Goal: Task Accomplishment & Management: Manage account settings

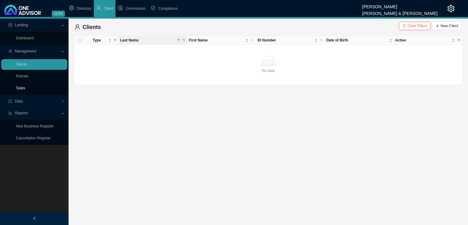
click at [25, 87] on link "Tasks" at bounding box center [20, 88] width 9 height 4
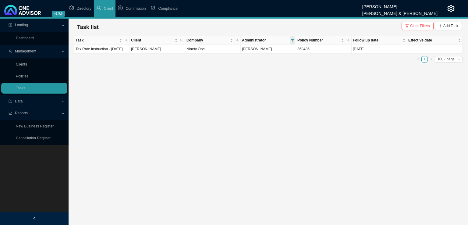
click at [292, 40] on icon "filter" at bounding box center [292, 40] width 3 height 2
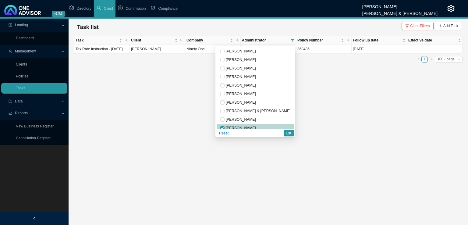
click at [246, 126] on span "[PERSON_NAME]" at bounding box center [239, 128] width 31 height 4
checkbox input "false"
click at [256, 83] on span "[PERSON_NAME]" at bounding box center [239, 85] width 31 height 4
checkbox input "true"
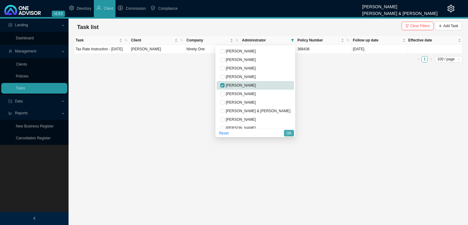
click at [287, 134] on span "OK" at bounding box center [288, 133] width 5 height 6
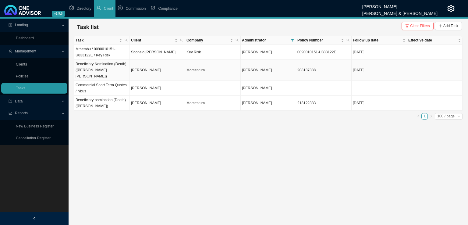
click at [169, 67] on td "[PERSON_NAME]" at bounding box center [157, 70] width 55 height 21
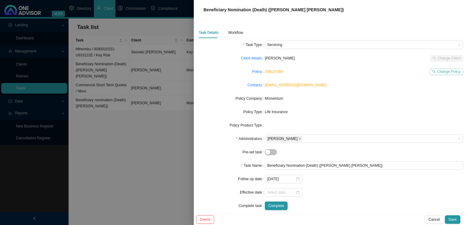
click at [432, 71] on icon "search" at bounding box center [434, 72] width 4 height 4
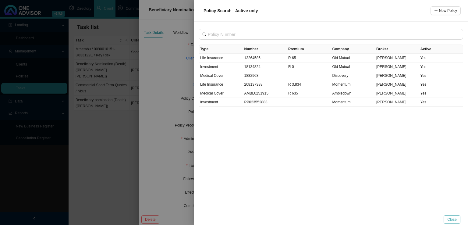
click at [452, 217] on span "Close" at bounding box center [451, 219] width 9 height 6
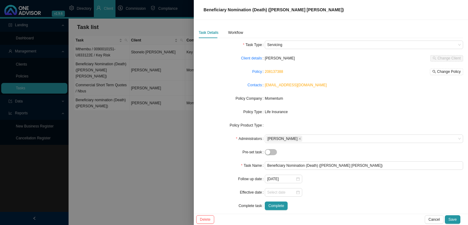
click at [128, 151] on div at bounding box center [234, 112] width 468 height 225
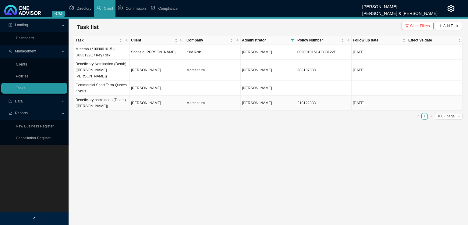
click at [144, 99] on td "[PERSON_NAME]" at bounding box center [157, 103] width 55 height 15
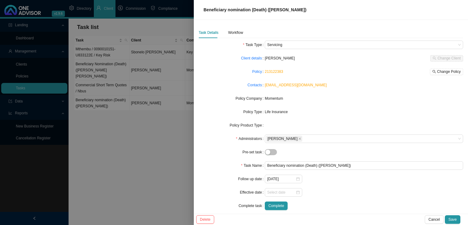
click at [362, 93] on form "Task Type Servicing Client details [PERSON_NAME] Change Client Policy 213122383…" at bounding box center [331, 124] width 264 height 169
click at [449, 73] on span "Change Policy" at bounding box center [448, 72] width 23 height 6
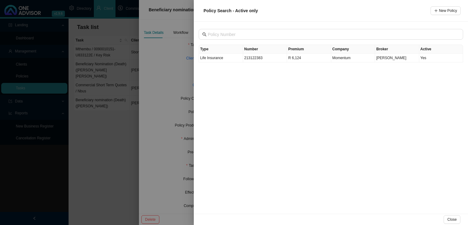
click at [168, 71] on div at bounding box center [234, 112] width 468 height 225
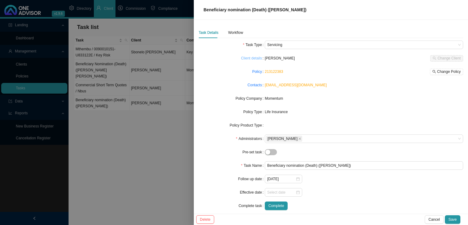
click at [249, 59] on link "Client details" at bounding box center [251, 58] width 21 height 6
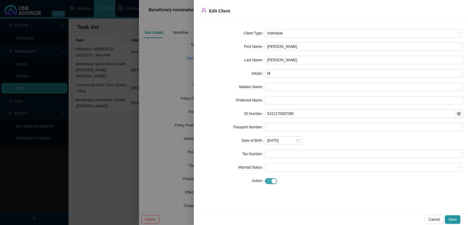
click at [272, 181] on div "button" at bounding box center [273, 180] width 5 height 5
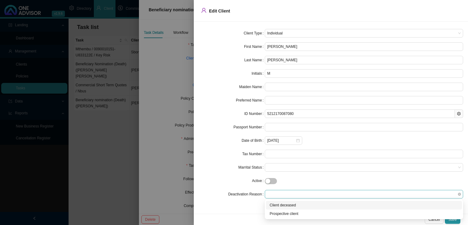
click at [323, 195] on span at bounding box center [363, 194] width 193 height 8
click at [291, 206] on div "Client deceased" at bounding box center [363, 205] width 188 height 6
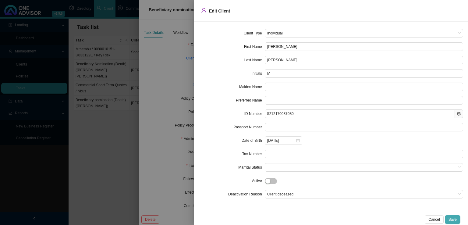
click at [455, 219] on span "Save" at bounding box center [452, 219] width 8 height 6
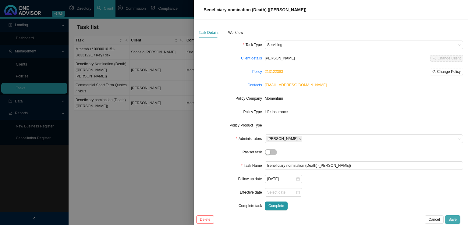
click at [450, 218] on span "Save" at bounding box center [452, 219] width 8 height 6
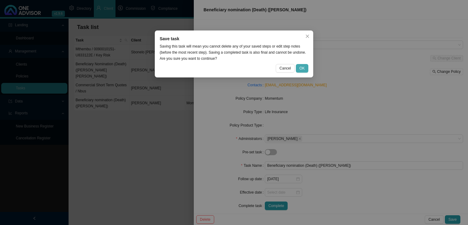
click at [301, 69] on span "OK" at bounding box center [301, 68] width 5 height 6
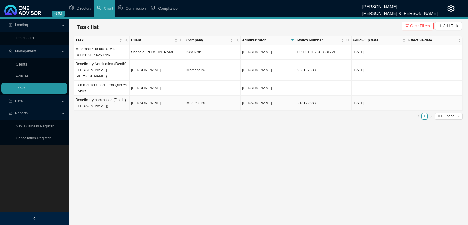
click at [147, 96] on td "[PERSON_NAME]" at bounding box center [157, 103] width 55 height 15
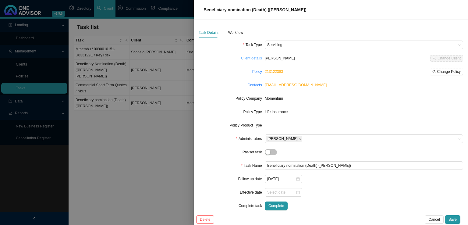
click at [255, 55] on link "Client details" at bounding box center [251, 58] width 21 height 6
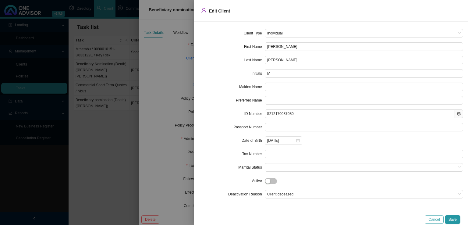
click at [432, 218] on span "Cancel" at bounding box center [433, 219] width 11 height 6
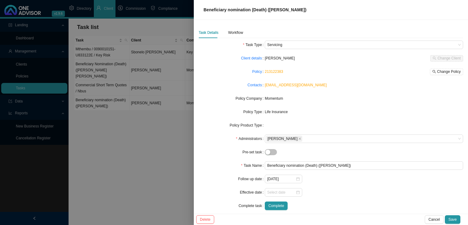
click at [162, 139] on div at bounding box center [234, 112] width 468 height 225
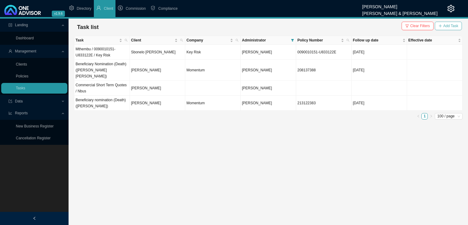
click at [452, 30] on button "Add Task" at bounding box center [448, 26] width 27 height 9
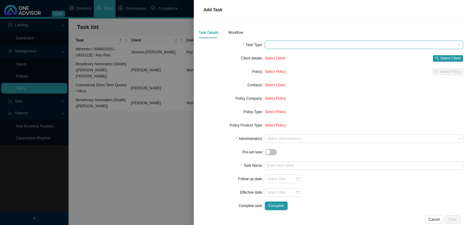
click at [286, 44] on span at bounding box center [363, 45] width 193 height 8
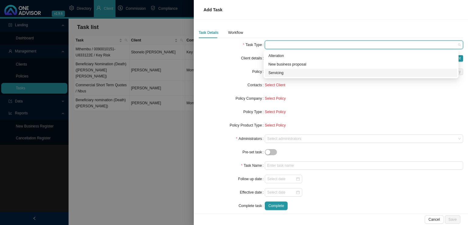
click at [276, 73] on div "Servicing" at bounding box center [360, 73] width 185 height 6
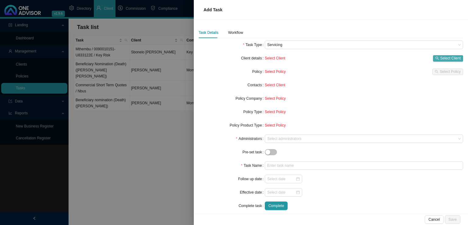
click at [440, 60] on span "Select Client" at bounding box center [450, 58] width 20 height 6
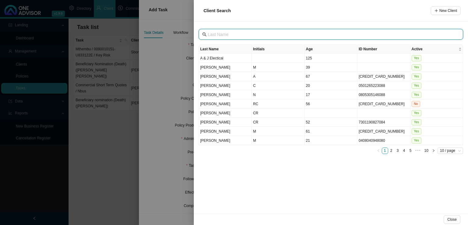
click at [219, 34] on input "text" at bounding box center [331, 34] width 247 height 7
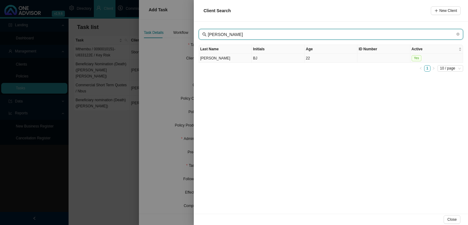
type input "[PERSON_NAME]"
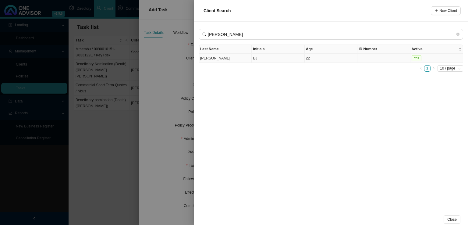
click at [241, 57] on td "[PERSON_NAME]" at bounding box center [225, 58] width 53 height 9
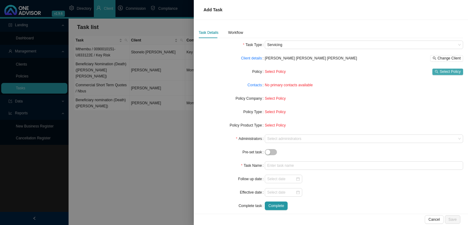
click at [439, 70] on span "Select Policy" at bounding box center [449, 72] width 21 height 6
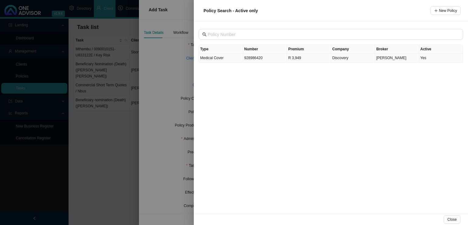
click at [270, 59] on td "928986420" at bounding box center [265, 58] width 44 height 9
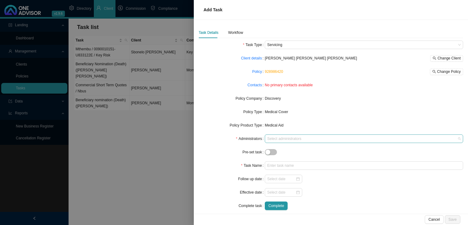
click at [269, 142] on div "Select administrators" at bounding box center [364, 138] width 198 height 9
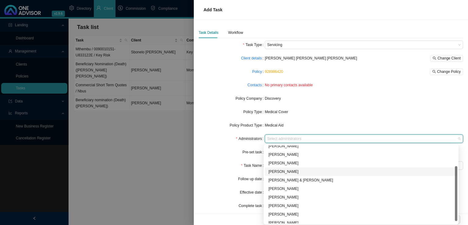
scroll to position [33, 0]
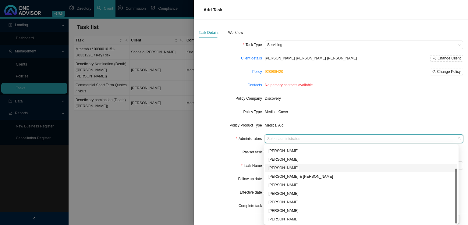
drag, startPoint x: 455, startPoint y: 198, endPoint x: 457, endPoint y: 227, distance: 29.3
click at [457, 224] on html "v1.9.6 [PERSON_NAME] & [PERSON_NAME] Directory Client Commission Compliance Lan…" at bounding box center [234, 112] width 468 height 225
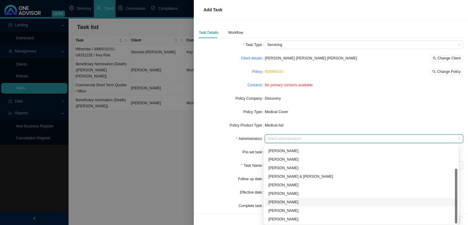
click at [284, 200] on div "[PERSON_NAME]" at bounding box center [360, 202] width 185 height 6
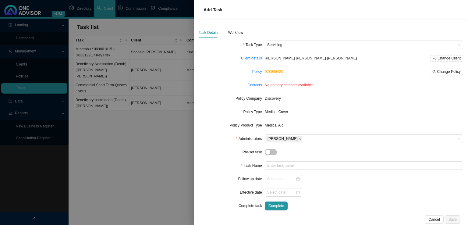
click at [211, 150] on div "Pre-set task" at bounding box center [232, 152] width 66 height 9
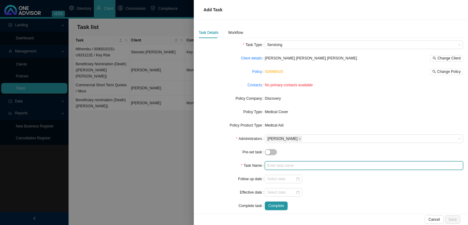
click at [277, 168] on input "text" at bounding box center [364, 165] width 198 height 9
type input "Remove child dependent"
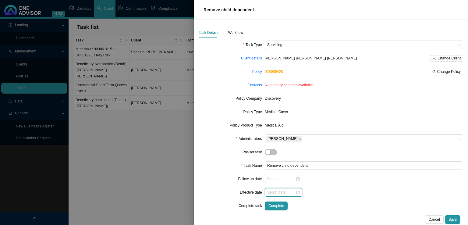
click at [283, 192] on input at bounding box center [281, 192] width 28 height 6
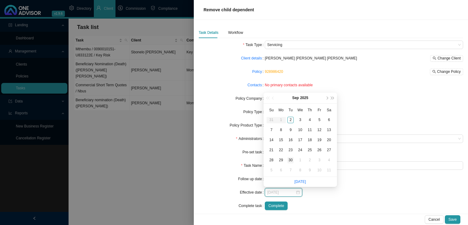
type input "[DATE]"
click at [290, 160] on div "30" at bounding box center [290, 160] width 6 height 6
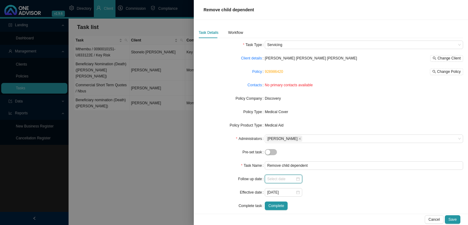
click at [277, 178] on input at bounding box center [281, 179] width 28 height 6
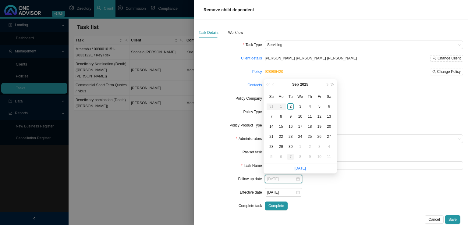
type input "[DATE]"
click at [298, 166] on link "[DATE]" at bounding box center [300, 168] width 12 height 4
type input "[DATE]"
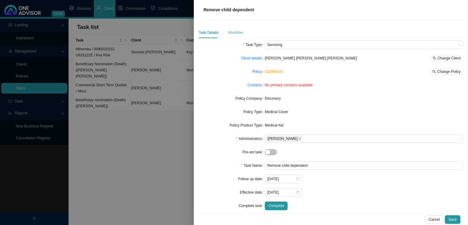
click at [234, 29] on div "Workflow" at bounding box center [235, 32] width 15 height 11
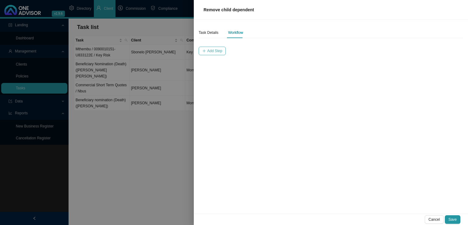
click at [218, 51] on span "Add Step" at bounding box center [214, 51] width 15 height 6
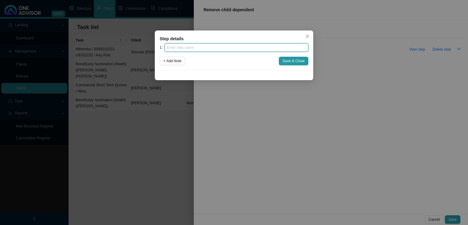
click at [202, 45] on input "text" at bounding box center [236, 47] width 144 height 9
type input "Request"
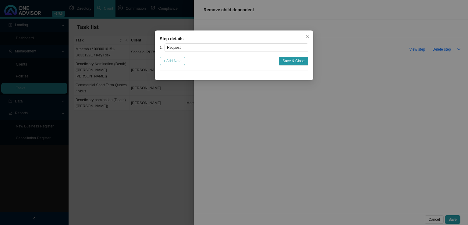
click at [174, 62] on span "+ Add Note" at bounding box center [172, 61] width 18 height 6
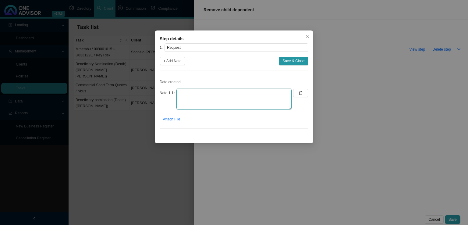
click at [181, 97] on textarea at bounding box center [233, 99] width 115 height 21
type textarea "Received"
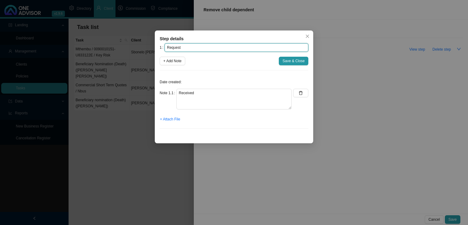
click at [180, 47] on input "Request" at bounding box center [236, 47] width 144 height 9
type input "R"
type input "Instruction"
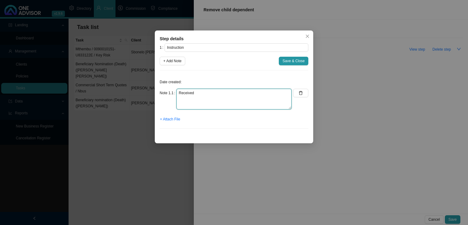
click at [200, 97] on textarea "Received" at bounding box center [233, 99] width 115 height 21
type textarea "Received instruction from [PERSON_NAME]"
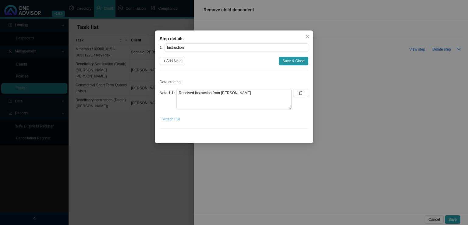
click at [172, 119] on span "+ Attach File" at bounding box center [170, 119] width 20 height 6
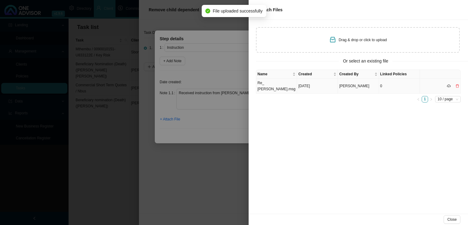
click at [274, 83] on td "Re_ [PERSON_NAME].msg" at bounding box center [276, 86] width 41 height 15
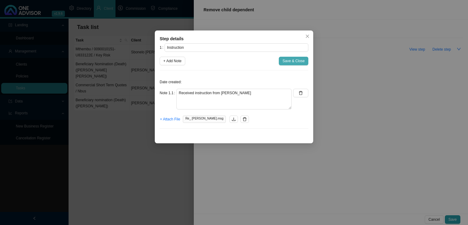
click at [285, 61] on span "Save & Close" at bounding box center [293, 61] width 22 height 6
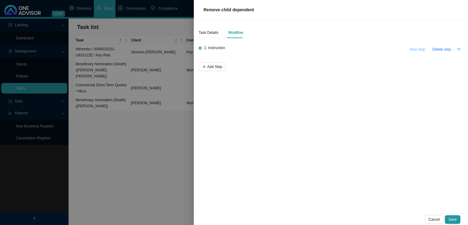
click at [413, 48] on span "View step" at bounding box center [417, 49] width 16 height 6
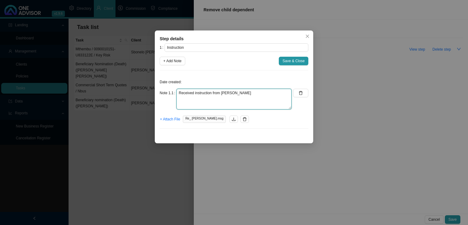
click at [256, 95] on textarea "Received instruction from [PERSON_NAME]" at bounding box center [233, 99] width 115 height 21
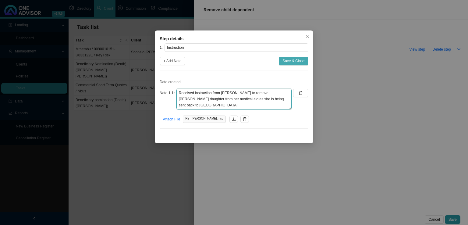
type textarea "Received instruction from [PERSON_NAME] to remove [PERSON_NAME] daughter from h…"
click at [301, 60] on span "Save & Close" at bounding box center [293, 61] width 22 height 6
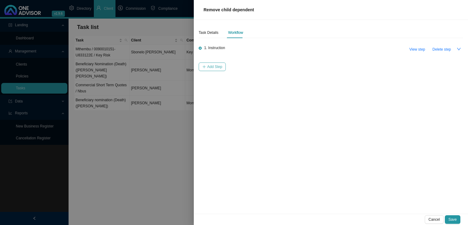
click at [210, 67] on span "Add Step" at bounding box center [214, 67] width 15 height 6
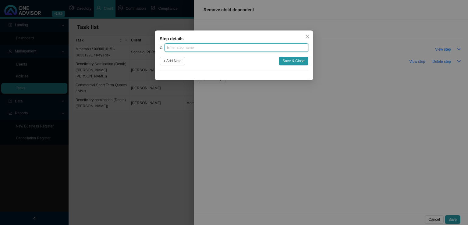
click at [178, 47] on input "text" at bounding box center [236, 47] width 144 height 9
type input "Submission"
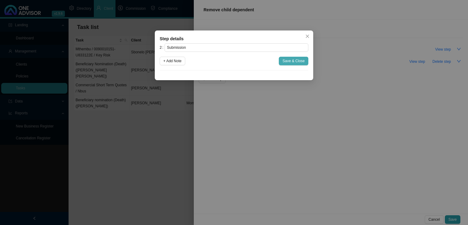
click at [302, 59] on span "Save & Close" at bounding box center [293, 61] width 22 height 6
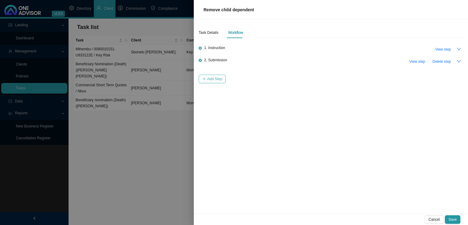
click at [213, 79] on span "Add Step" at bounding box center [214, 79] width 15 height 6
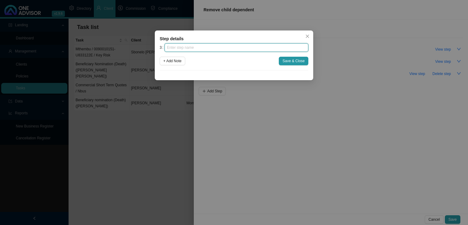
click at [181, 47] on input "text" at bounding box center [236, 47] width 144 height 9
type input "Confirmation of works done"
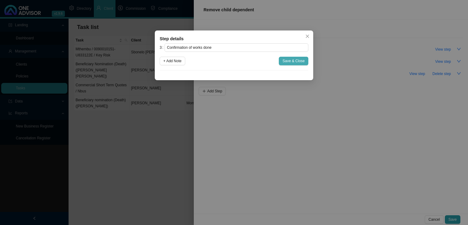
click at [294, 61] on span "Save & Close" at bounding box center [293, 61] width 22 height 6
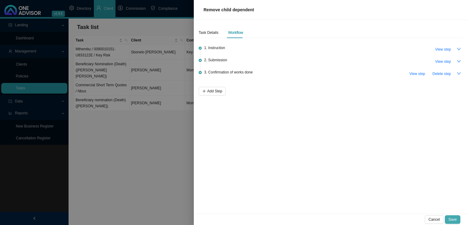
click at [452, 218] on span "Save" at bounding box center [452, 219] width 8 height 6
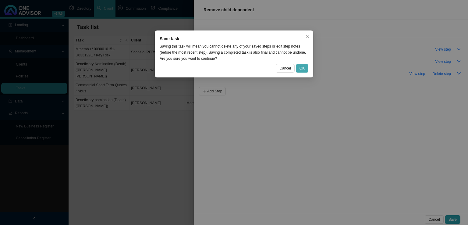
click at [303, 67] on span "OK" at bounding box center [301, 68] width 5 height 6
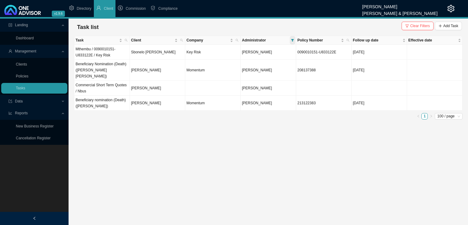
click at [293, 39] on icon "filter" at bounding box center [292, 40] width 3 height 2
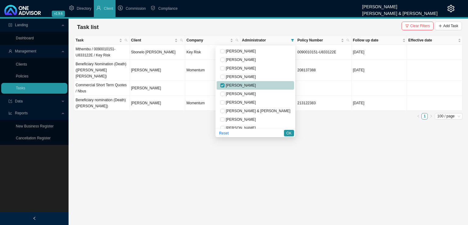
click at [255, 87] on span "[PERSON_NAME]" at bounding box center [239, 85] width 31 height 4
checkbox input "false"
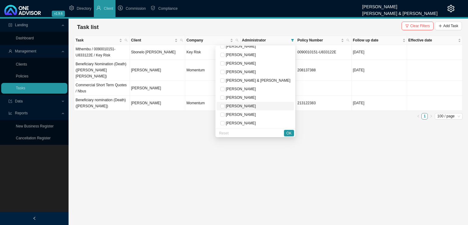
click at [248, 106] on span "[PERSON_NAME]" at bounding box center [239, 106] width 31 height 4
checkbox input "true"
click at [289, 132] on span "OK" at bounding box center [288, 133] width 5 height 6
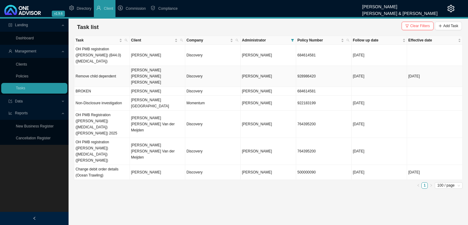
click at [198, 66] on td "Discovery" at bounding box center [212, 76] width 55 height 21
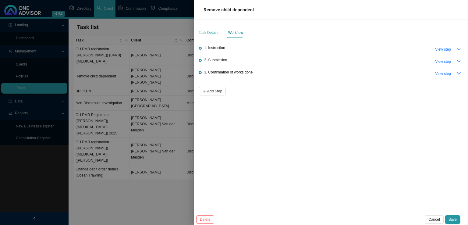
click at [211, 28] on div "Task Details" at bounding box center [209, 32] width 20 height 11
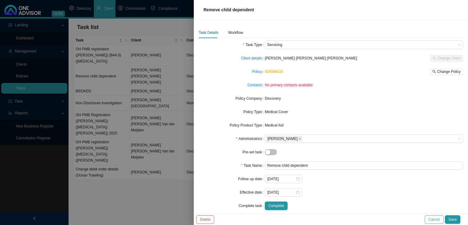
click at [438, 218] on span "Cancel" at bounding box center [433, 219] width 11 height 6
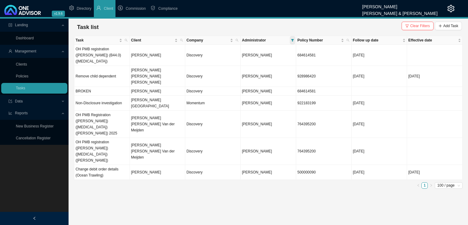
click at [291, 40] on icon "filter" at bounding box center [292, 40] width 3 height 3
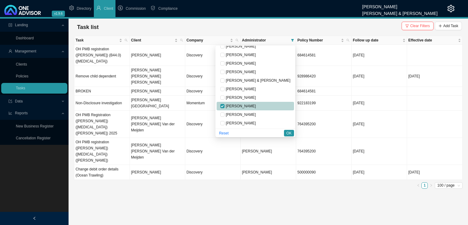
click at [256, 105] on span "[PERSON_NAME]" at bounding box center [239, 106] width 31 height 4
checkbox input "false"
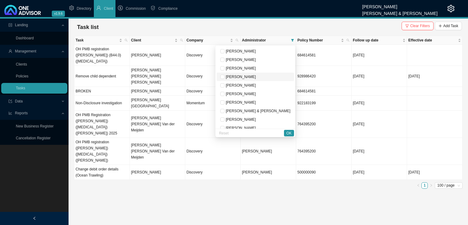
click at [256, 78] on span "[PERSON_NAME]" at bounding box center [239, 77] width 31 height 4
checkbox input "true"
click at [291, 131] on span "OK" at bounding box center [288, 133] width 5 height 6
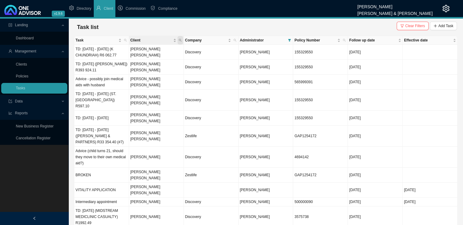
click at [180, 41] on icon "search" at bounding box center [180, 40] width 3 height 3
type input "orsmond"
